Goal: Task Accomplishment & Management: Manage account settings

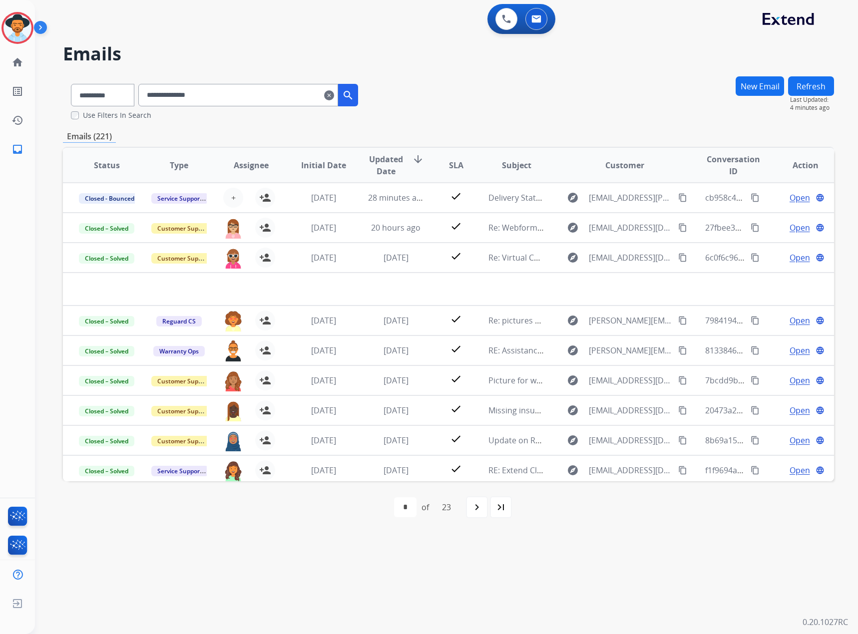
click at [334, 92] on mat-icon "clear" at bounding box center [329, 95] width 10 height 12
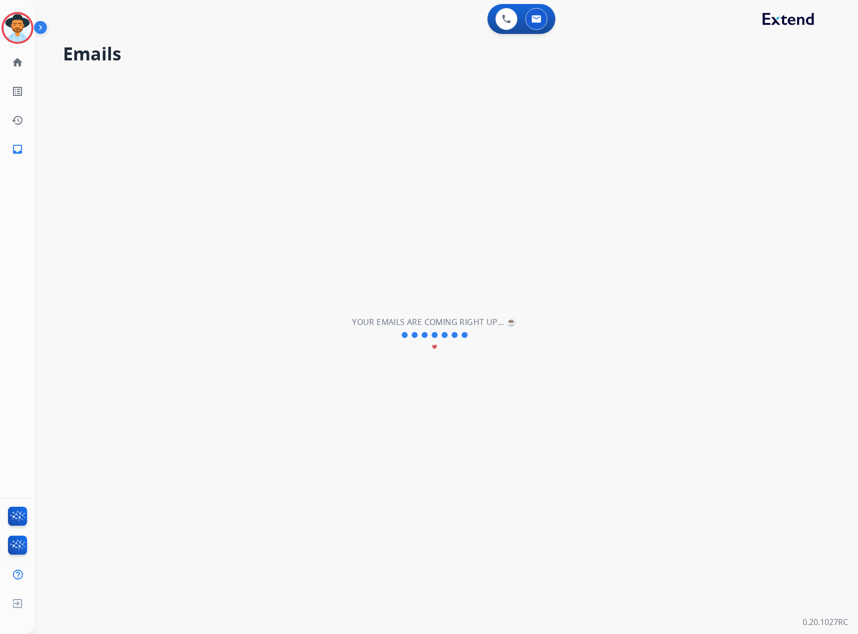
select select "**********"
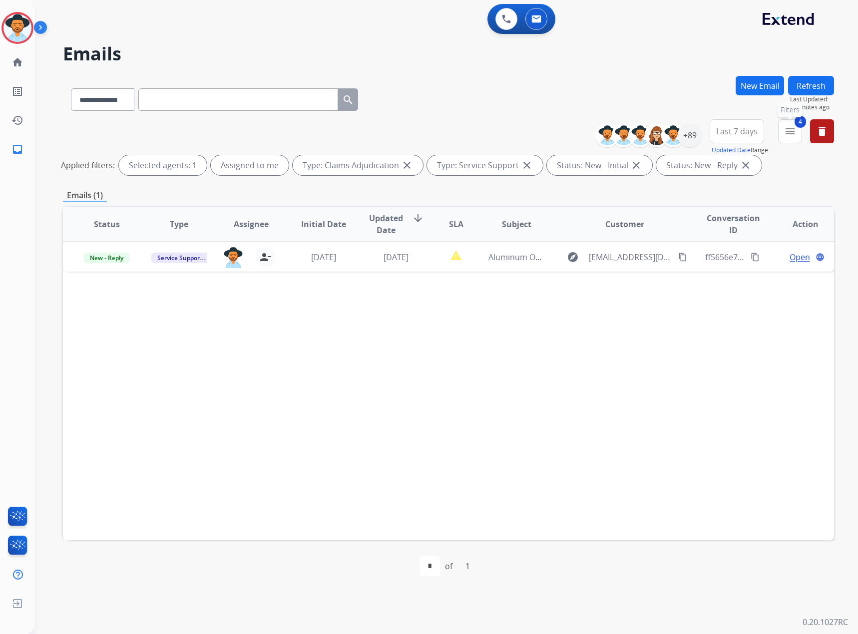
click at [790, 134] on mat-icon "menu" at bounding box center [790, 131] width 12 height 12
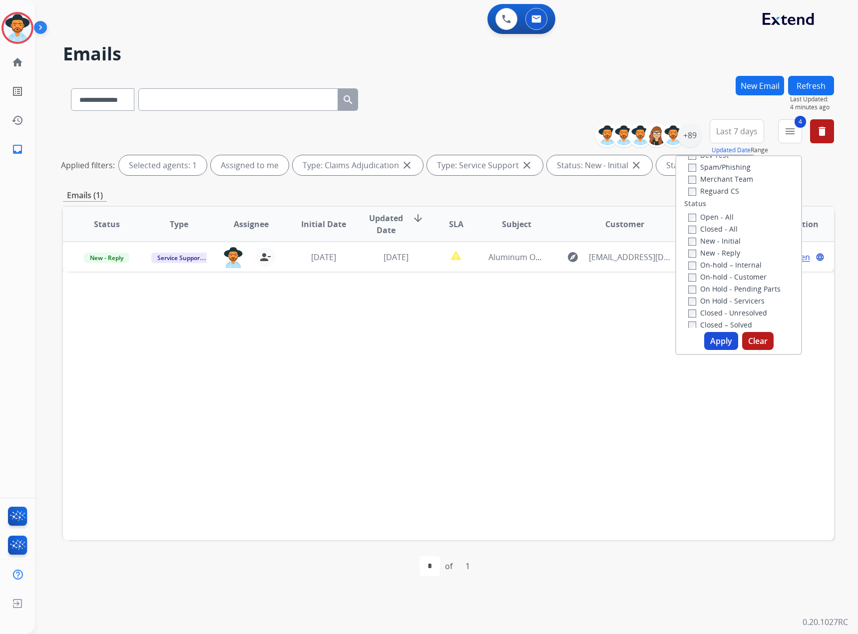
scroll to position [100, 0]
click at [704, 224] on label "Closed - All" at bounding box center [712, 226] width 49 height 9
click at [719, 345] on button "Apply" at bounding box center [721, 341] width 34 height 18
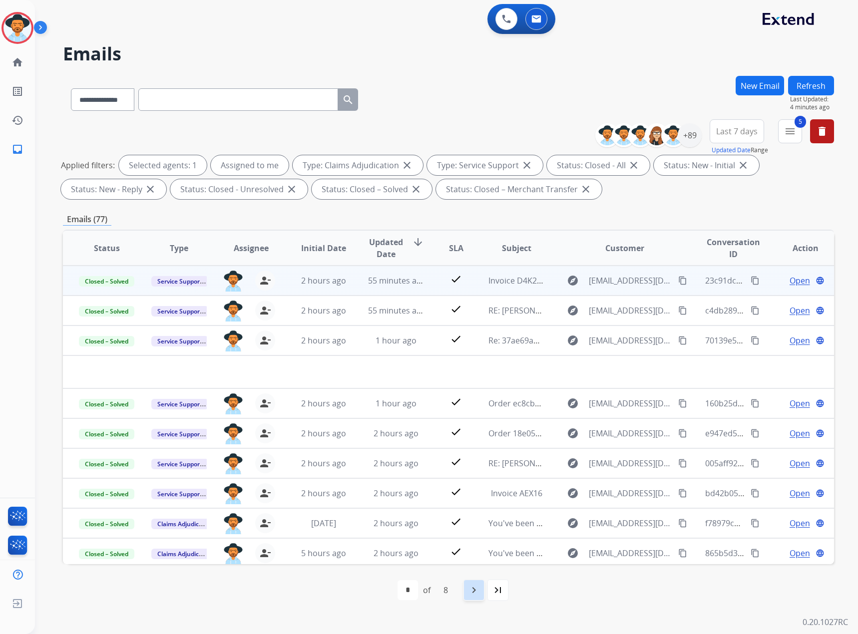
click at [477, 597] on div "navigate_next" at bounding box center [474, 590] width 22 height 22
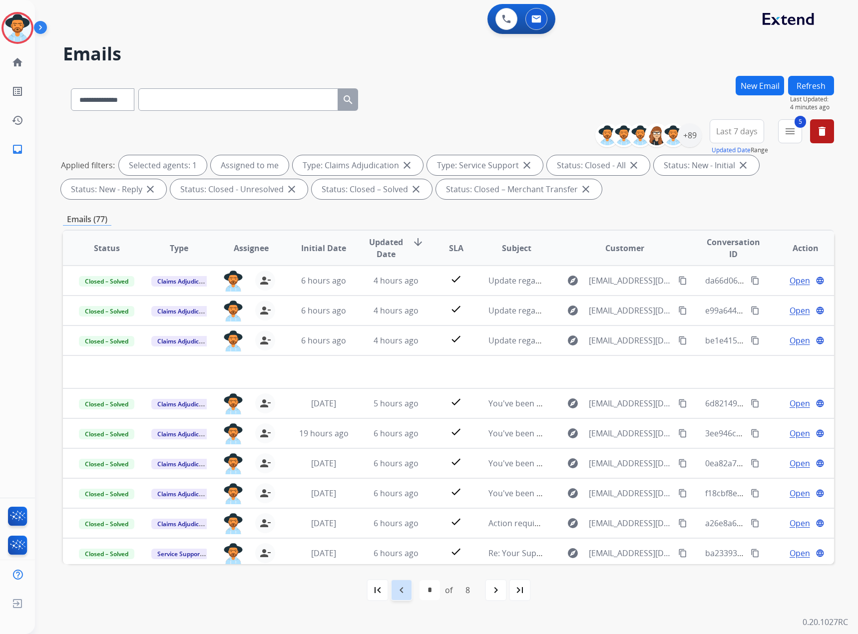
click at [411, 591] on div "navigate_before" at bounding box center [401, 590] width 22 height 22
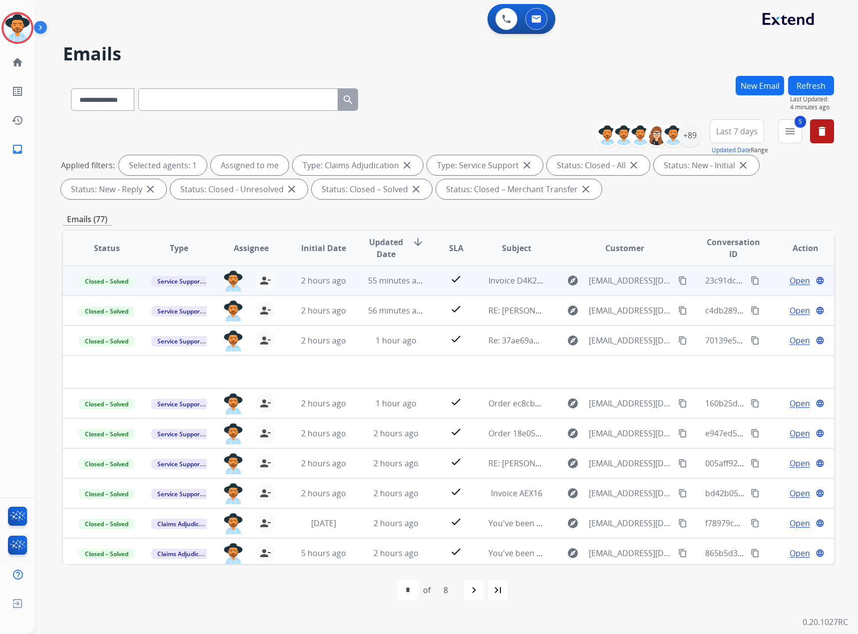
click at [778, 139] on button "5 menu" at bounding box center [790, 131] width 24 height 24
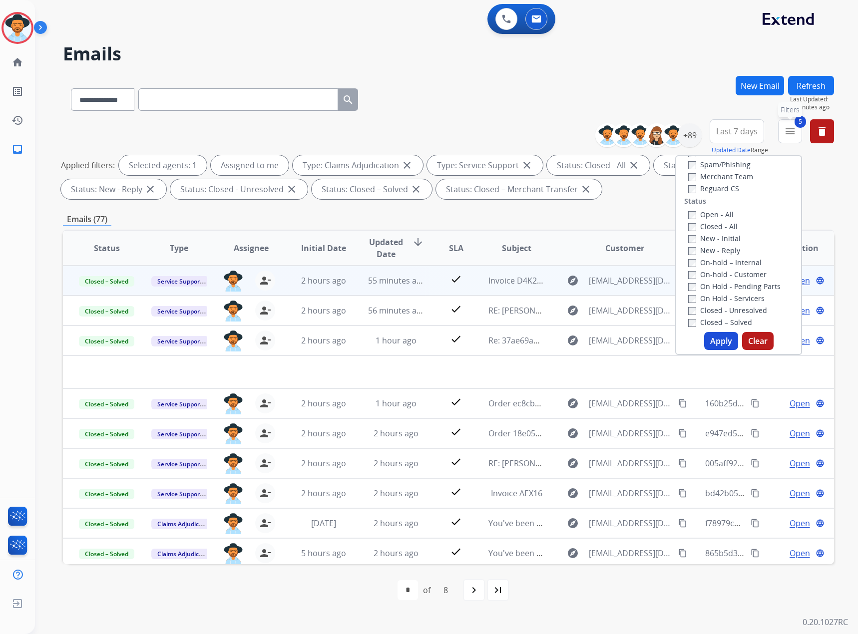
click at [790, 135] on mat-icon "menu" at bounding box center [790, 131] width 12 height 12
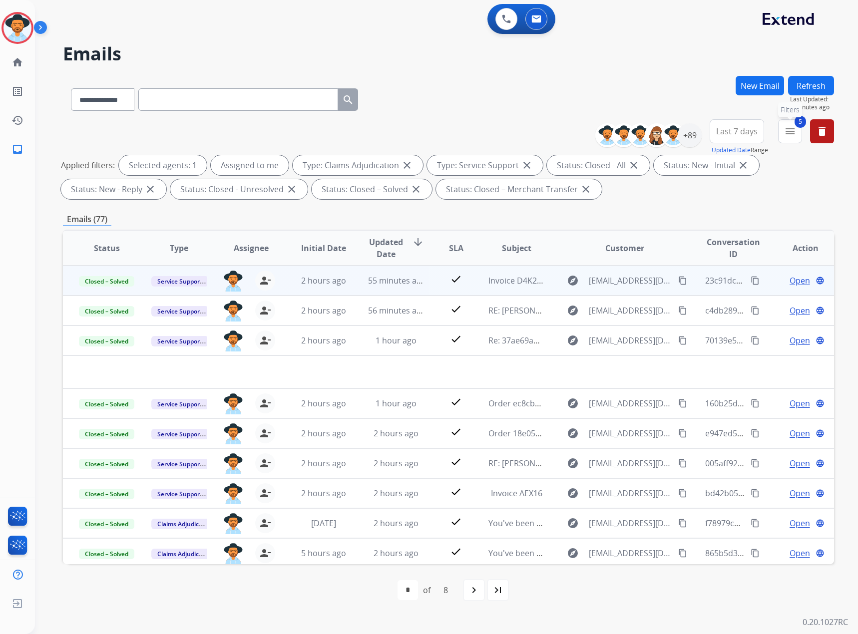
click at [791, 135] on mat-icon "menu" at bounding box center [790, 131] width 12 height 12
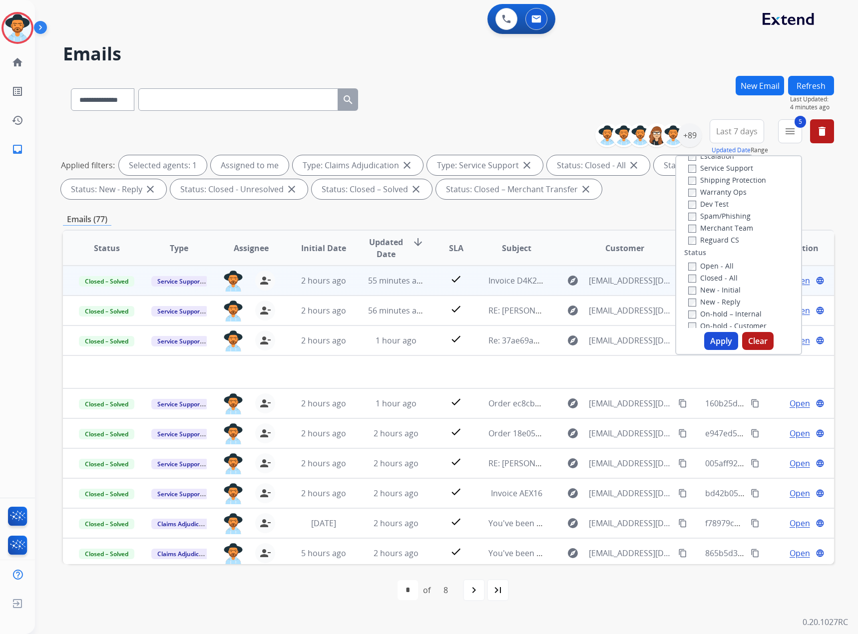
scroll to position [0, 0]
click at [709, 179] on label "Claims Adjudication" at bounding box center [727, 180] width 79 height 9
click at [720, 340] on button "Apply" at bounding box center [721, 341] width 34 height 18
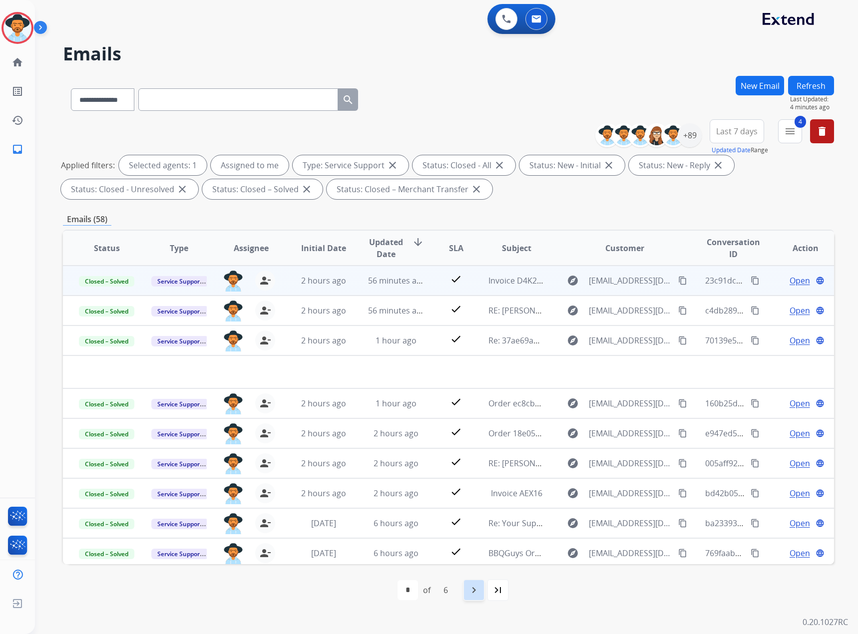
click at [473, 588] on mat-icon "navigate_next" at bounding box center [474, 590] width 12 height 12
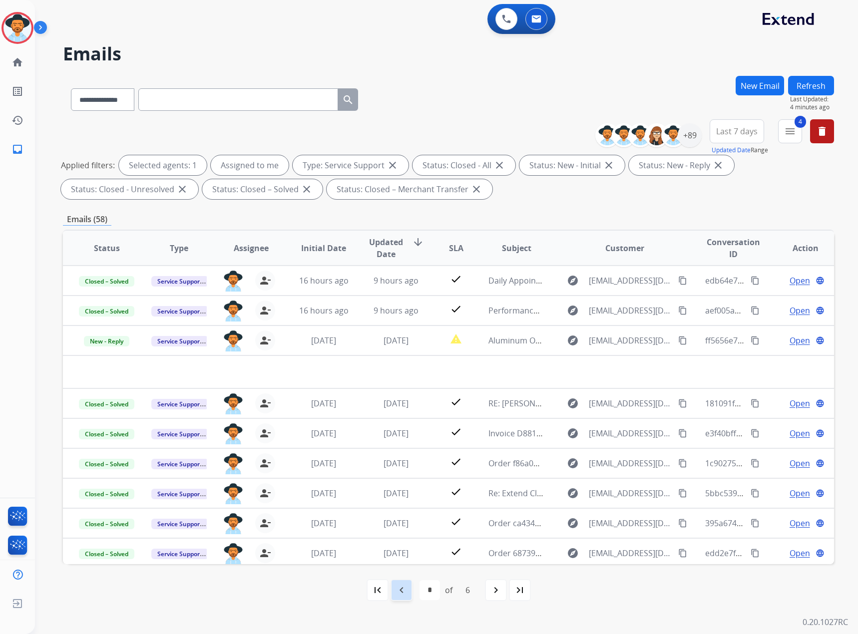
click at [407, 592] on div "navigate_before" at bounding box center [401, 590] width 22 height 22
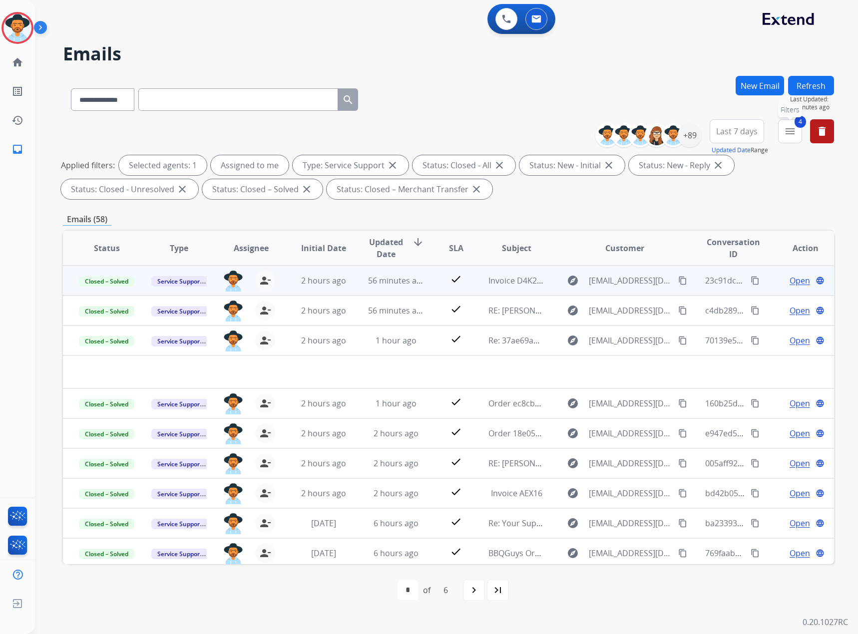
click at [793, 125] on mat-icon "menu" at bounding box center [790, 131] width 12 height 12
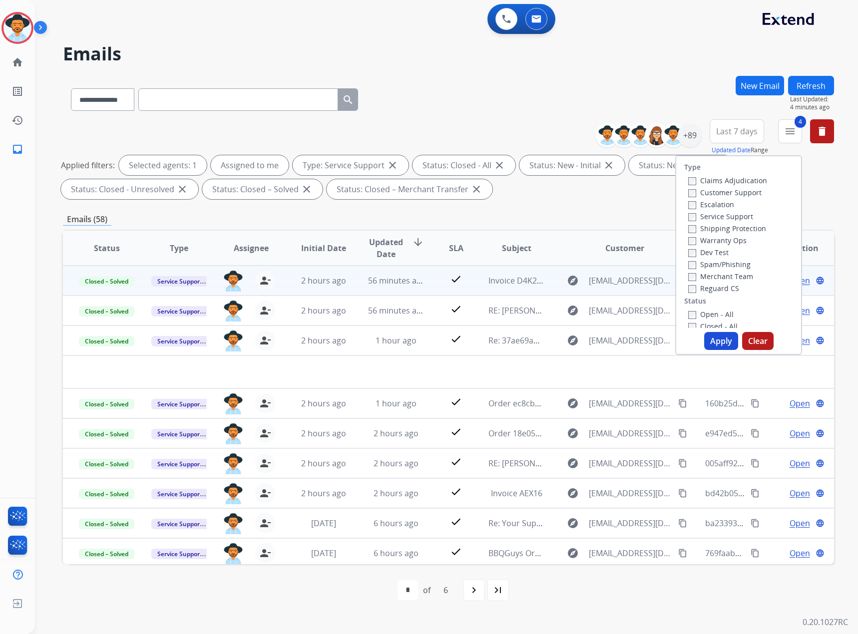
click at [703, 219] on label "Service Support" at bounding box center [720, 216] width 65 height 9
click at [722, 181] on label "Claims Adjudication" at bounding box center [727, 180] width 79 height 9
click at [723, 340] on button "Apply" at bounding box center [721, 341] width 34 height 18
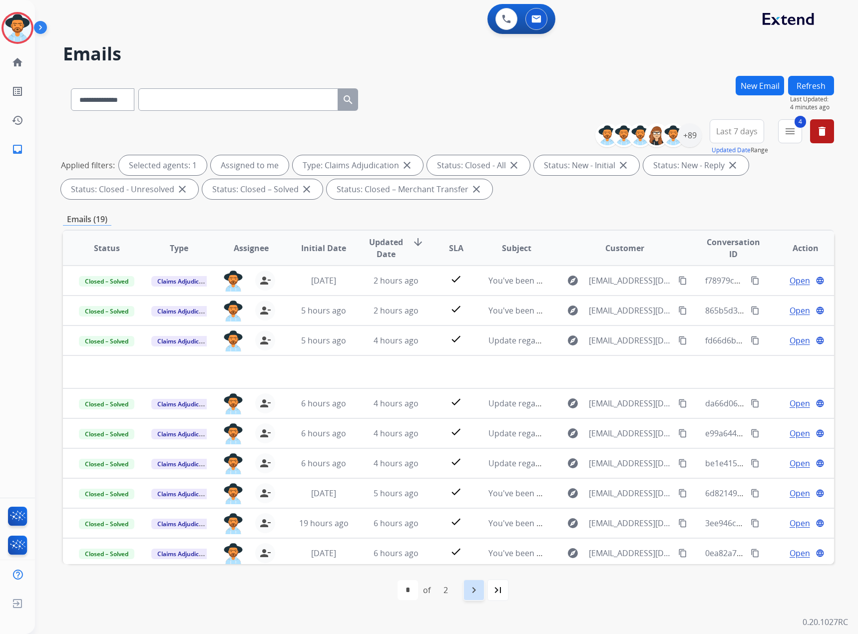
click at [475, 591] on mat-icon "navigate_next" at bounding box center [474, 590] width 12 height 12
select select "*"
click at [13, 601] on img at bounding box center [17, 603] width 18 height 19
click at [76, 606] on span "Log out" at bounding box center [65, 605] width 23 height 9
